Goal: Transaction & Acquisition: Obtain resource

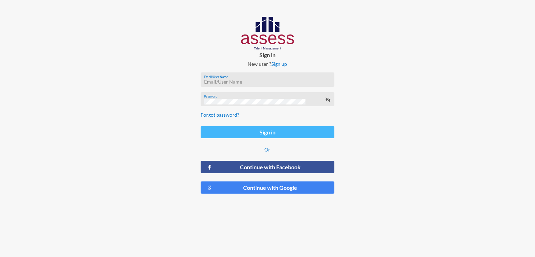
type input "[EMAIL_ADDRESS][DOMAIN_NAME]"
click at [298, 133] on button "Sign in" at bounding box center [268, 132] width 134 height 12
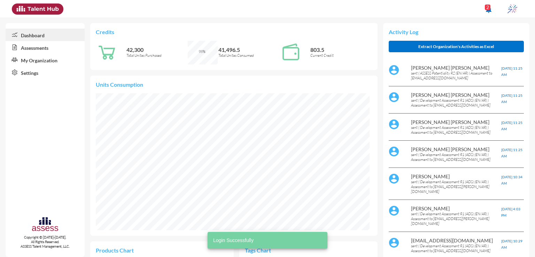
scroll to position [62, 131]
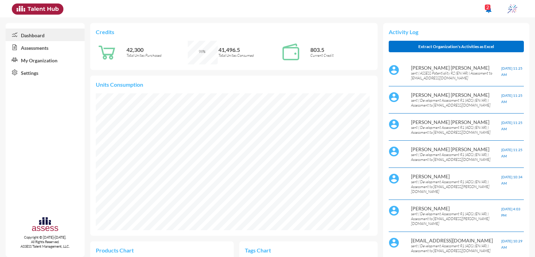
click at [48, 47] on link "Assessments" at bounding box center [45, 47] width 79 height 13
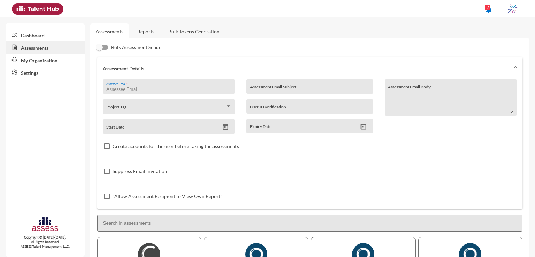
click at [187, 88] on input "Assessee Email *" at bounding box center [168, 89] width 125 height 6
paste input "[EMAIL_ADDRESS][DOMAIN_NAME]"
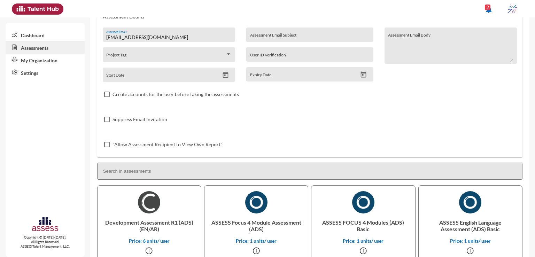
scroll to position [59, 0]
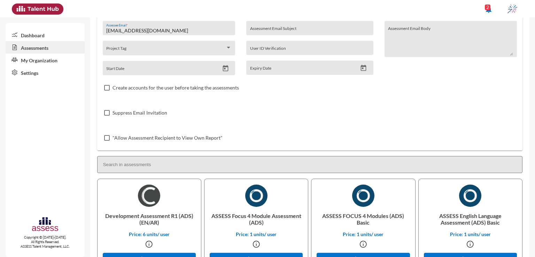
type input "[EMAIL_ADDRESS][DOMAIN_NAME]"
drag, startPoint x: 104, startPoint y: 216, endPoint x: 169, endPoint y: 214, distance: 64.9
click at [169, 214] on p "Development Assessment R1 (ADS) (EN/AR)" at bounding box center [149, 219] width 92 height 24
copy p "Development Assessment"
click at [302, 32] on input "Assessment Email Subject" at bounding box center [310, 31] width 120 height 6
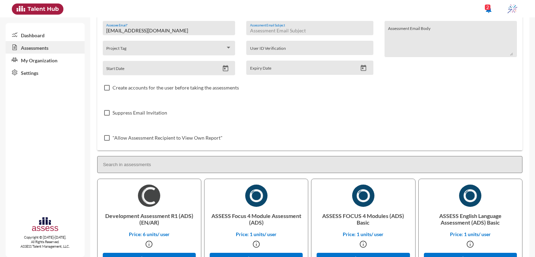
paste input "Development Assessment"
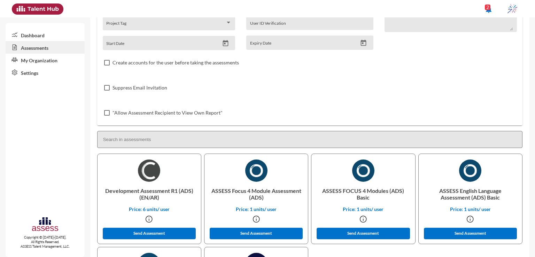
scroll to position [84, 0]
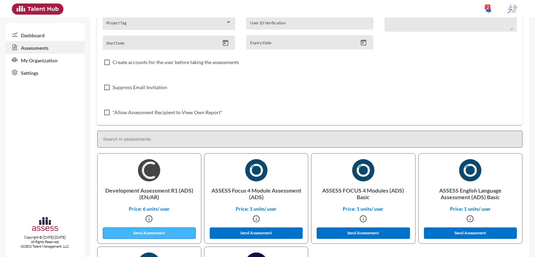
click at [178, 229] on button "Send Assessment" at bounding box center [149, 234] width 93 height 12
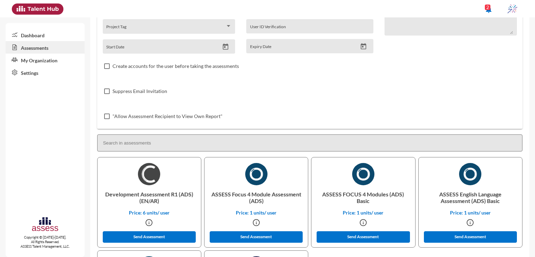
scroll to position [81, 0]
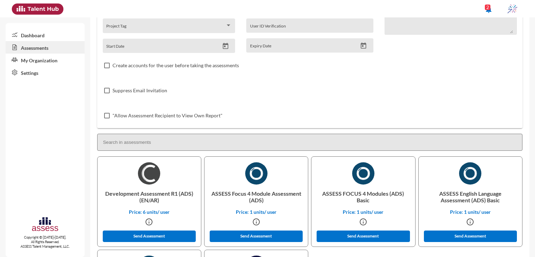
click at [235, 195] on p "ASSESS Focus 4 Module Assessment (ADS)" at bounding box center [256, 197] width 92 height 24
copy p "Focus"
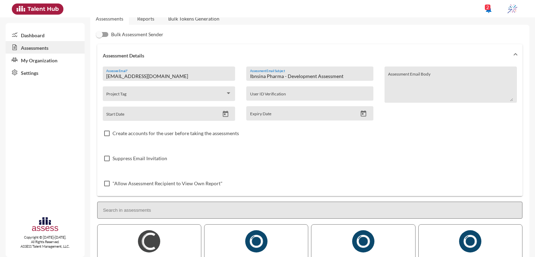
scroll to position [12, 0]
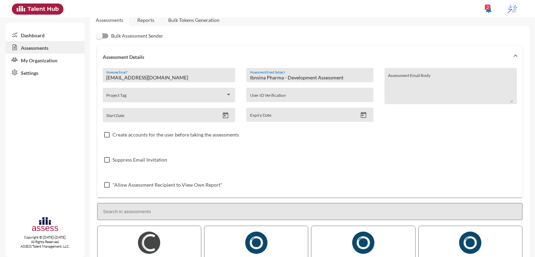
click at [300, 79] on input "Ibnsina Pharma - Development Assessment" at bounding box center [310, 78] width 120 height 6
paste input "Focus"
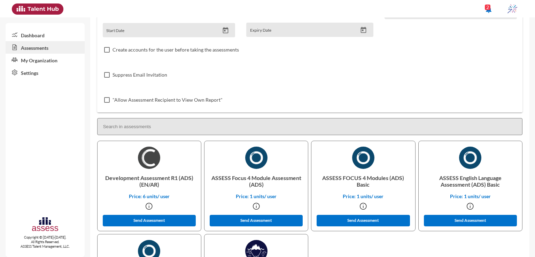
scroll to position [101, 0]
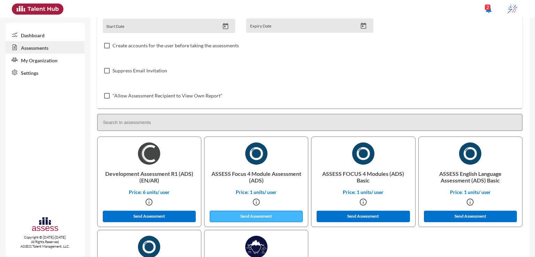
click at [274, 212] on button "Send Assessment" at bounding box center [256, 217] width 93 height 12
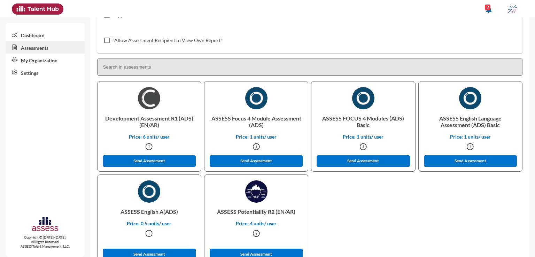
scroll to position [169, 0]
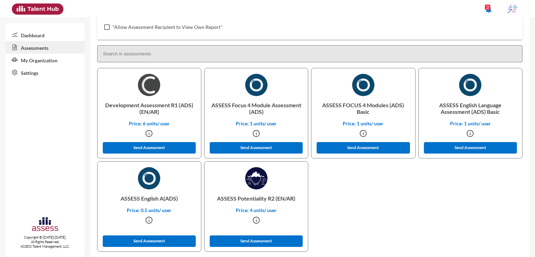
click at [153, 200] on p "ASSESS English A(ADS)" at bounding box center [149, 199] width 92 height 18
copy p "English"
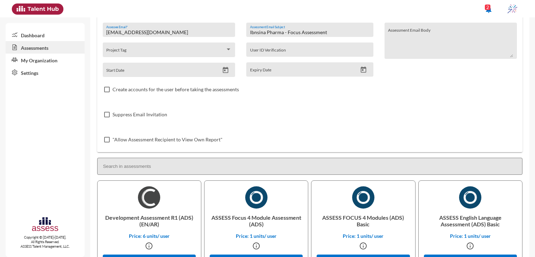
scroll to position [35, 0]
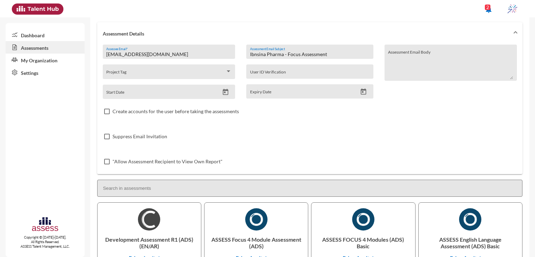
click at [288, 54] on input "Ibnsina Pharma - Focus Assessment" at bounding box center [310, 55] width 120 height 6
paste input "English"
drag, startPoint x: 531, startPoint y: 160, endPoint x: 535, endPoint y: 187, distance: 27.5
click at [535, 187] on mat-sidenav-content "Assessments Reports Bulk Tokens Generation Bulk Assessment Sender Assessment De…" at bounding box center [312, 137] width 445 height 240
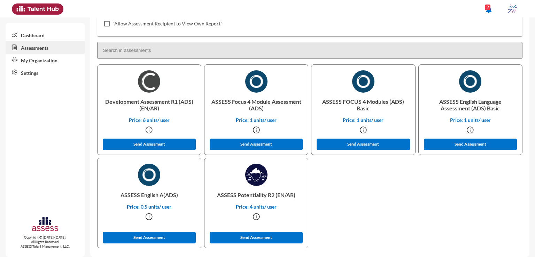
scroll to position [178, 0]
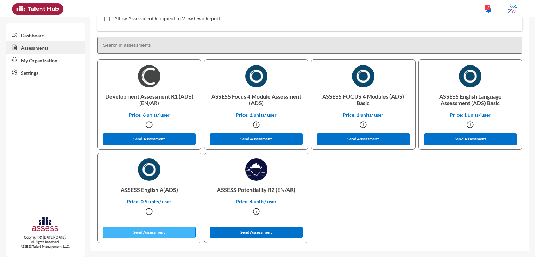
click at [175, 236] on button "Send Assessment" at bounding box center [149, 233] width 93 height 12
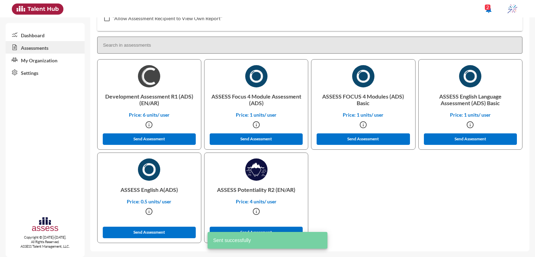
click at [254, 190] on p "ASSESS Potentiality R2 (EN/AR)" at bounding box center [256, 190] width 92 height 18
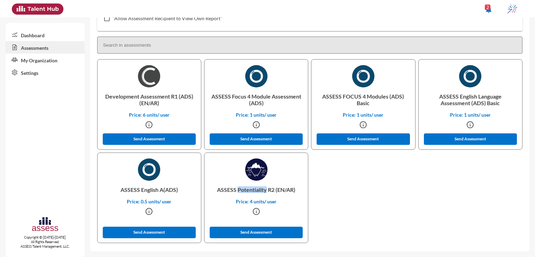
click at [254, 190] on p "ASSESS Potentiality R2 (EN/AR)" at bounding box center [256, 190] width 92 height 18
copy p "Potentiality"
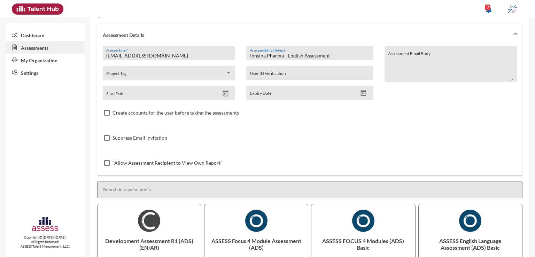
scroll to position [22, 0]
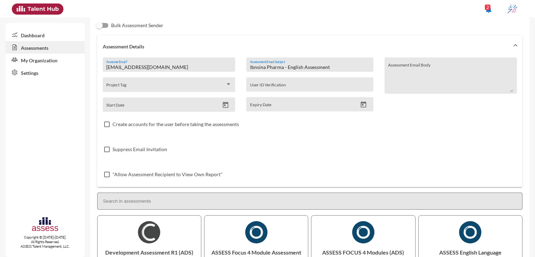
click at [295, 66] on input "Ibnsina Pharma - English Assessment" at bounding box center [310, 67] width 120 height 6
paste input "Potentiality"
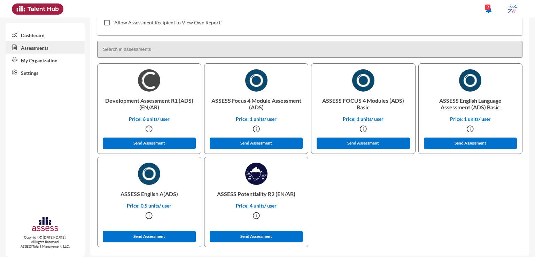
scroll to position [174, 0]
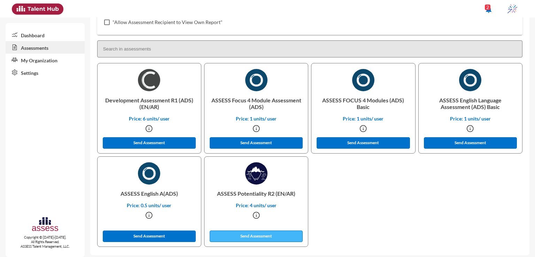
type input "Ibnsina Pharma - Potentiality Assessment"
click at [280, 238] on button "Send Assessment" at bounding box center [256, 237] width 93 height 12
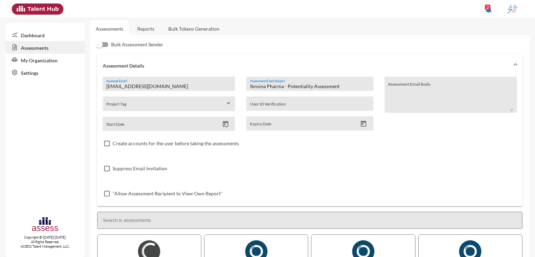
scroll to position [0, 0]
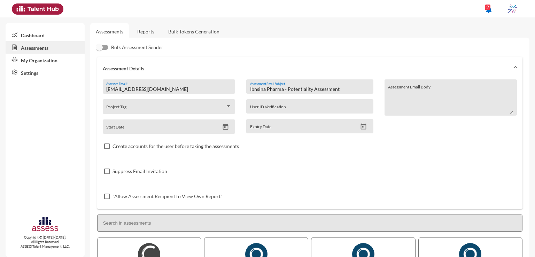
click at [167, 90] on input "[EMAIL_ADDRESS][DOMAIN_NAME]" at bounding box center [168, 89] width 125 height 6
paste input "mahmoudmansourmohamed"
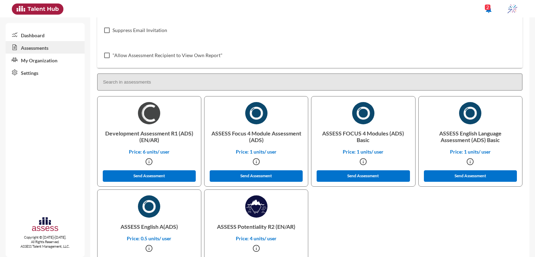
scroll to position [143, 0]
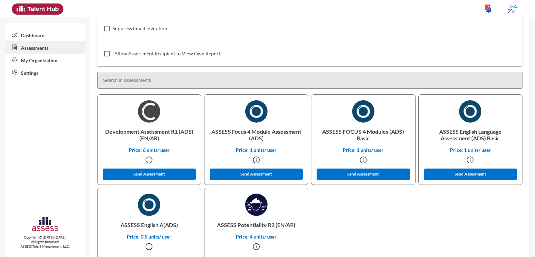
type input "[EMAIL_ADDRESS][DOMAIN_NAME]"
click at [256, 226] on p "ASSESS Potentiality R2 (EN/AR)" at bounding box center [256, 225] width 92 height 18
copy p "Potentiality"
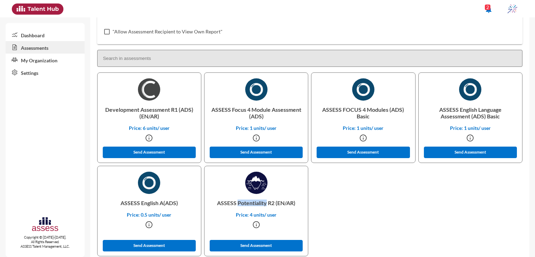
scroll to position [169, 0]
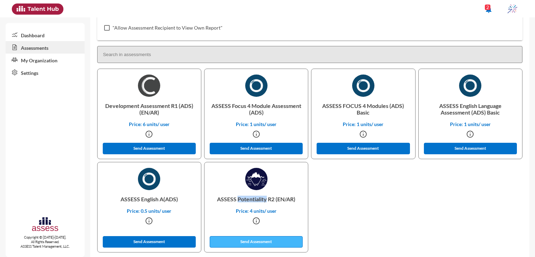
click at [286, 243] on button "Send Assessment" at bounding box center [256, 242] width 93 height 12
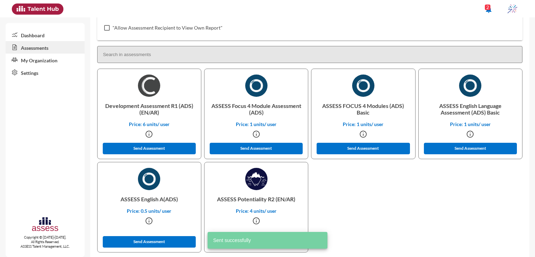
click at [148, 200] on p "ASSESS English A(ADS)" at bounding box center [149, 199] width 92 height 18
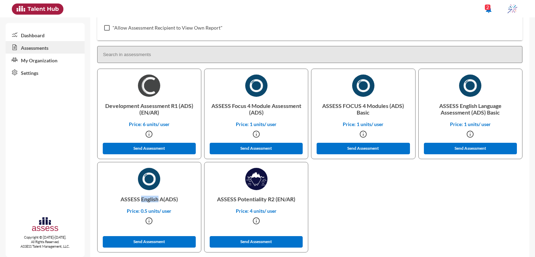
click at [148, 200] on p "ASSESS English A(ADS)" at bounding box center [149, 199] width 92 height 18
copy p "English"
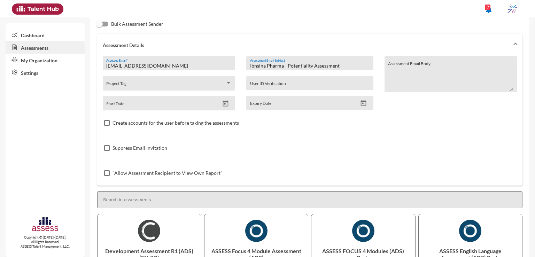
scroll to position [21, 0]
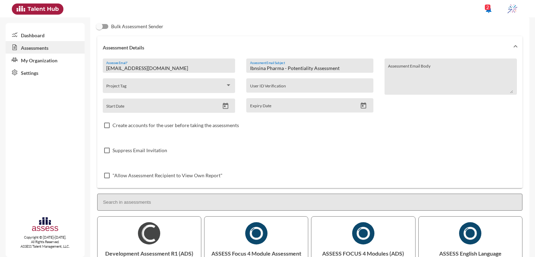
click at [303, 69] on input "Ibnsina Pharma - Potentiality Assessment" at bounding box center [310, 69] width 120 height 6
paste input "English"
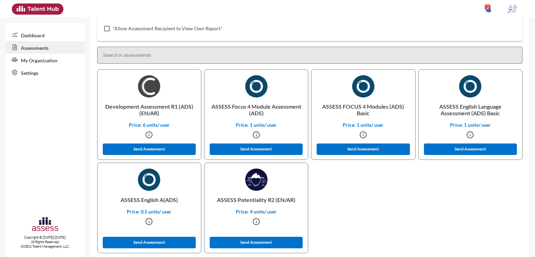
scroll to position [178, 0]
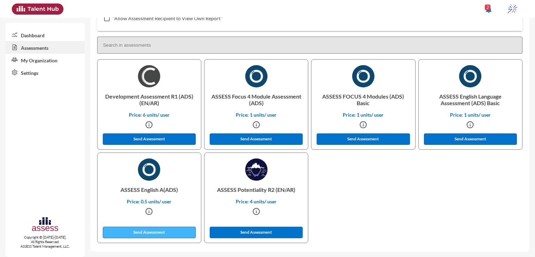
click at [148, 230] on button "Send Assessment" at bounding box center [149, 233] width 93 height 12
click at [238, 96] on p "ASSESS Focus 4 Module Assessment (ADS)" at bounding box center [256, 99] width 92 height 24
copy p "Focus"
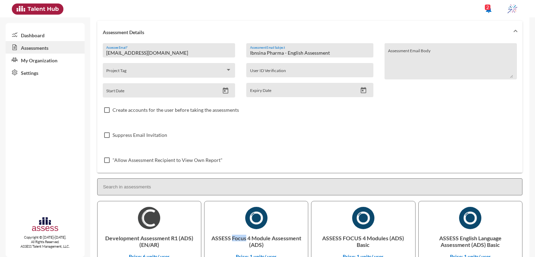
scroll to position [36, 0]
click at [291, 53] on input "Ibnsina Pharma - English Assessment" at bounding box center [310, 53] width 120 height 6
paste input "Focus"
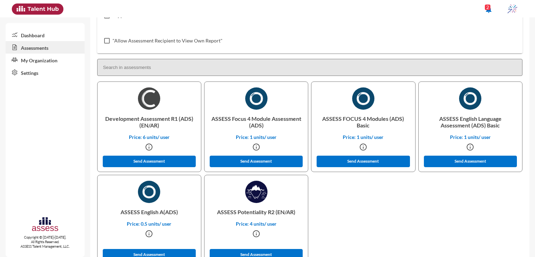
scroll to position [158, 0]
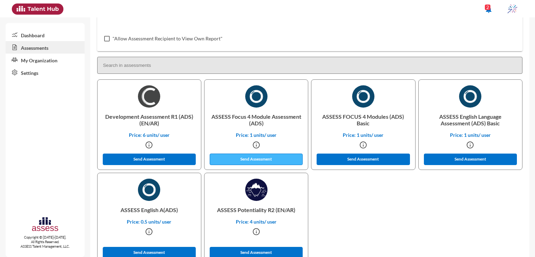
click at [236, 158] on button "Send Assessment" at bounding box center [256, 160] width 93 height 12
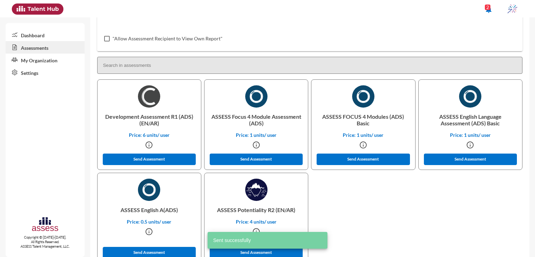
click at [124, 117] on p "Development Assessment R1 (ADS) (EN/AR)" at bounding box center [149, 120] width 92 height 24
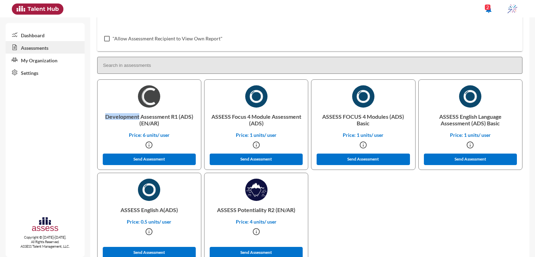
click at [124, 117] on p "Development Assessment R1 (ADS) (EN/AR)" at bounding box center [149, 120] width 92 height 24
copy p "Development"
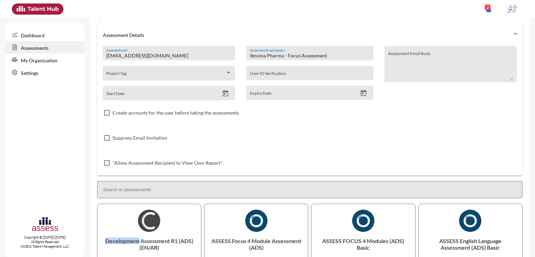
scroll to position [26, 0]
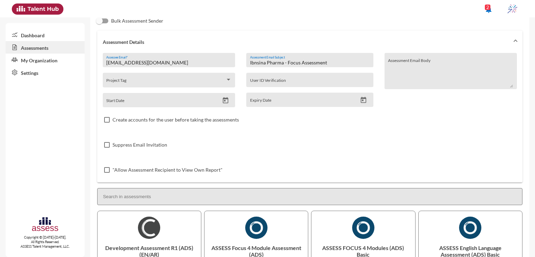
click at [289, 62] on input "Ibnsina Pharma - Focus Assessment" at bounding box center [310, 63] width 120 height 6
paste input "Development"
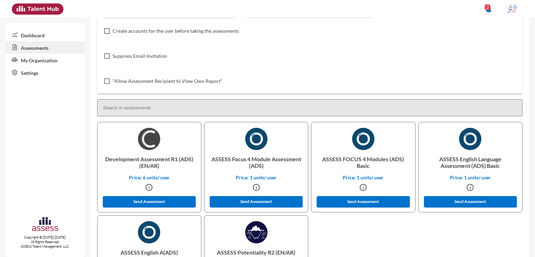
scroll to position [120, 0]
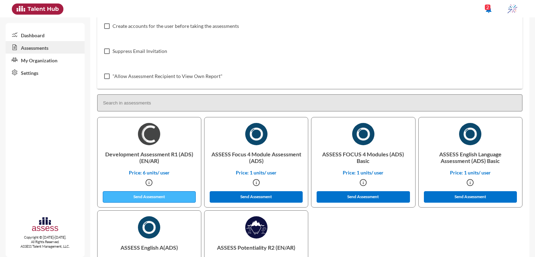
type input "Ibnsina Pharma - Development Assessment"
click at [138, 197] on button "Send Assessment" at bounding box center [149, 197] width 93 height 12
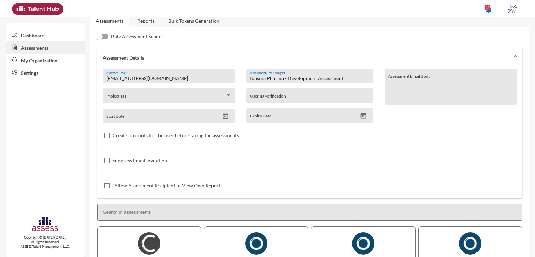
scroll to position [0, 0]
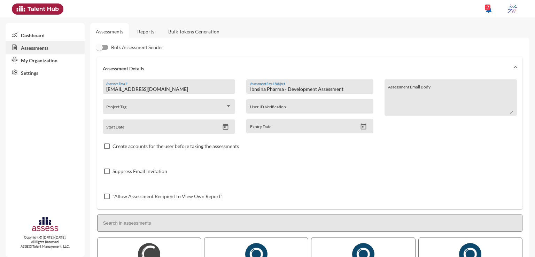
click at [149, 29] on link "Reports" at bounding box center [146, 31] width 28 height 17
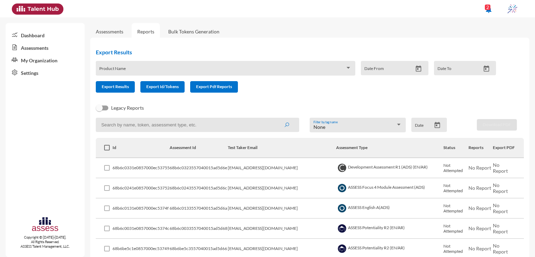
click at [169, 127] on input at bounding box center [198, 125] width 204 height 14
paste input "[EMAIL_ADDRESS][DOMAIN_NAME]"
type input "[EMAIL_ADDRESS][DOMAIN_NAME]"
click at [276, 119] on button "submit" at bounding box center [287, 125] width 22 height 13
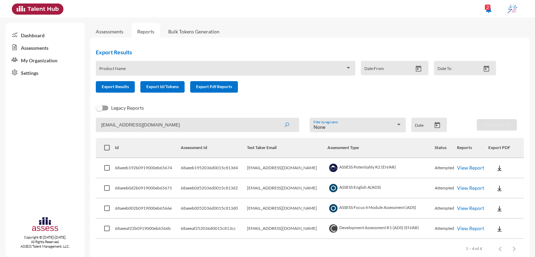
click at [495, 164] on button at bounding box center [500, 168] width 22 height 13
click at [493, 179] on button "EN" at bounding box center [503, 181] width 39 height 13
click at [496, 188] on img at bounding box center [499, 188] width 7 height 7
click at [498, 204] on button "EN" at bounding box center [503, 201] width 39 height 13
click at [498, 207] on img at bounding box center [499, 208] width 7 height 7
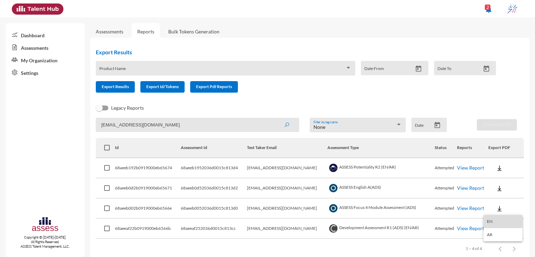
click at [503, 221] on button "EN" at bounding box center [503, 221] width 39 height 13
click at [496, 233] on img at bounding box center [499, 229] width 7 height 7
click at [515, 177] on button "OCM / EN" at bounding box center [510, 176] width 52 height 13
click at [501, 226] on button at bounding box center [500, 228] width 22 height 13
click at [508, 205] on button "Personality / EN" at bounding box center [510, 202] width 52 height 13
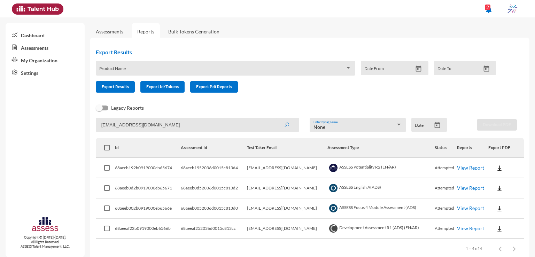
click at [254, 122] on input "[EMAIL_ADDRESS][DOMAIN_NAME]" at bounding box center [198, 125] width 204 height 14
paste input "[EMAIL_ADDRESS][DOMAIN_NAME]"
type input "[EMAIL_ADDRESS][DOMAIN_NAME]"
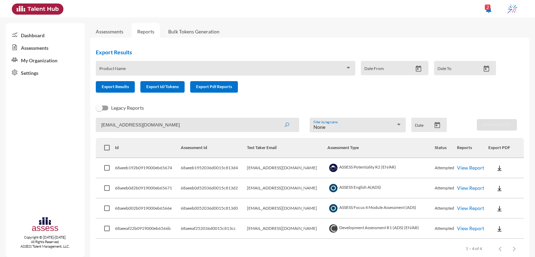
click at [276, 119] on button "submit" at bounding box center [287, 125] width 22 height 13
click at [496, 171] on img at bounding box center [499, 168] width 7 height 7
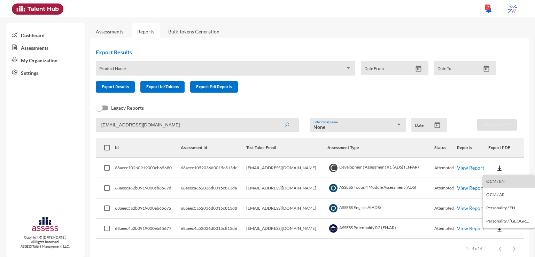
click at [509, 185] on button "OCM / EN" at bounding box center [509, 181] width 52 height 13
click at [496, 171] on img at bounding box center [499, 168] width 7 height 7
click at [508, 206] on button "Personality / EN" at bounding box center [509, 207] width 52 height 13
click at [496, 192] on img at bounding box center [499, 188] width 7 height 7
click at [495, 198] on button "EN" at bounding box center [502, 201] width 39 height 13
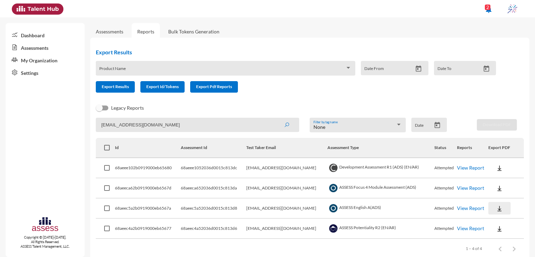
click at [496, 209] on img at bounding box center [499, 208] width 7 height 7
click at [502, 224] on button "EN" at bounding box center [502, 221] width 39 height 13
click at [496, 231] on img at bounding box center [499, 229] width 7 height 7
click at [493, 204] on button "EN" at bounding box center [502, 202] width 39 height 13
